Goal: Understand process/instructions: Learn about a topic

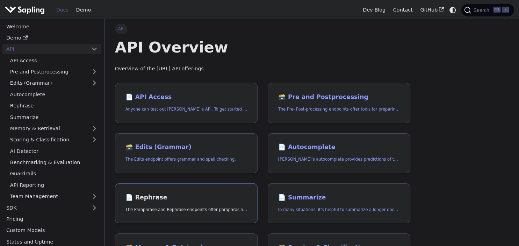
click at [151, 199] on h2 "📄️ Rephrase" at bounding box center [187, 198] width 122 height 8
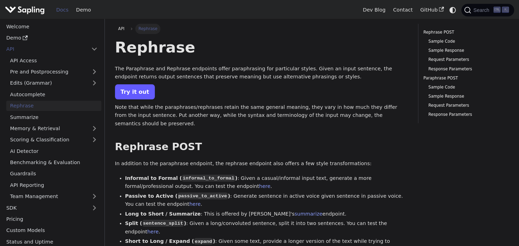
click at [131, 91] on link "Try it out" at bounding box center [135, 91] width 40 height 15
click at [135, 95] on link "Try it out" at bounding box center [135, 91] width 40 height 15
click at [29, 150] on link "AI Detector" at bounding box center [53, 151] width 95 height 10
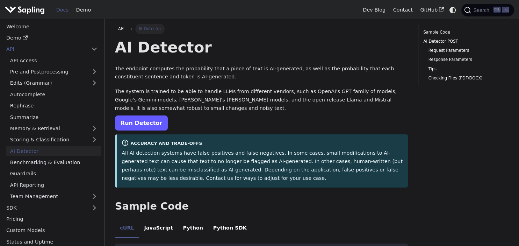
click at [131, 126] on link "Run Detector" at bounding box center [141, 122] width 53 height 15
